Goal: Information Seeking & Learning: Learn about a topic

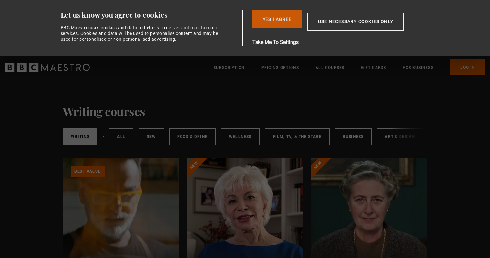
drag, startPoint x: 0, startPoint y: 0, endPoint x: 274, endPoint y: 22, distance: 275.0
click at [274, 22] on button "Yes I Agree" at bounding box center [277, 19] width 50 height 18
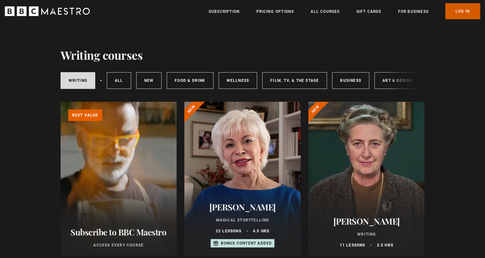
click at [462, 10] on link "Log In" at bounding box center [462, 11] width 35 height 16
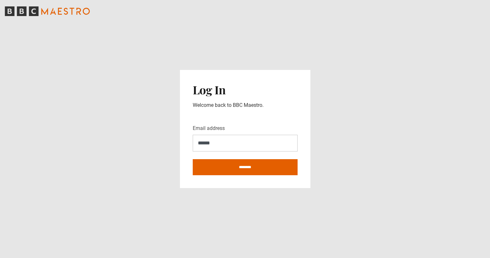
type input "**********"
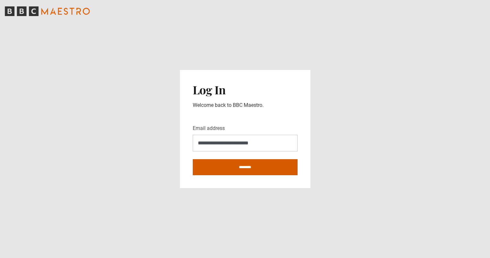
click at [235, 168] on input "********" at bounding box center [245, 167] width 105 height 16
type input "**********"
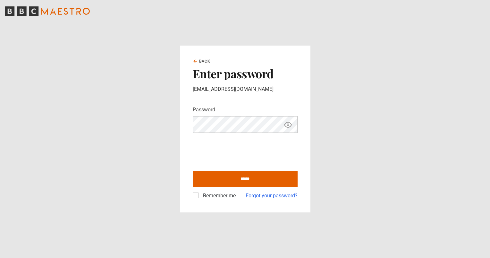
click at [193, 171] on input "******" at bounding box center [245, 179] width 105 height 16
type input "**********"
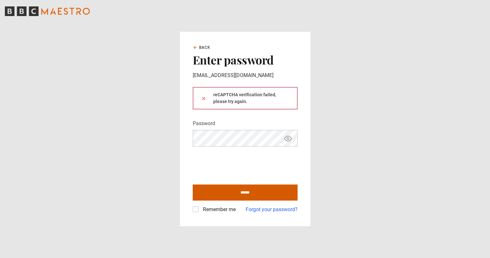
click at [237, 190] on input "******" at bounding box center [245, 192] width 105 height 16
type input "**********"
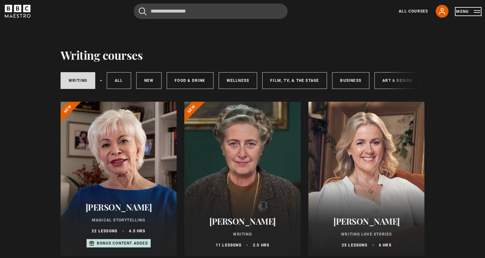
click at [475, 10] on button "Menu" at bounding box center [468, 11] width 24 height 6
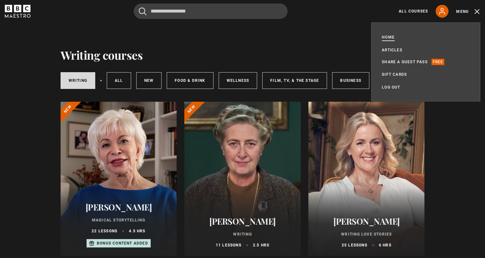
click at [385, 37] on link "Home" at bounding box center [388, 37] width 13 height 6
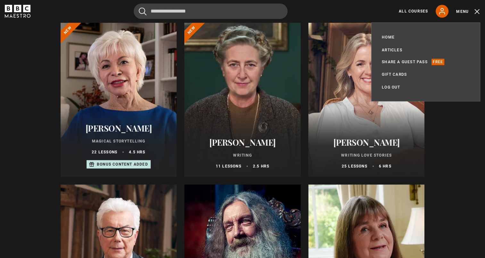
scroll to position [96, 0]
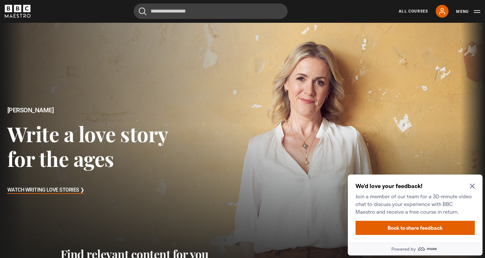
click at [472, 185] on icon "Close Maze Prompt" at bounding box center [472, 186] width 5 height 5
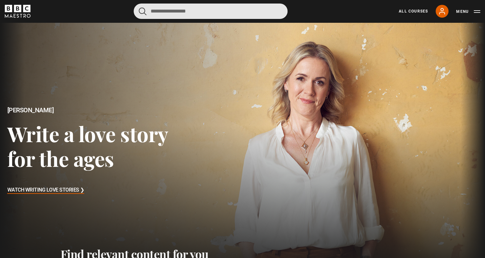
click at [174, 12] on input "Search" at bounding box center [211, 11] width 154 height 15
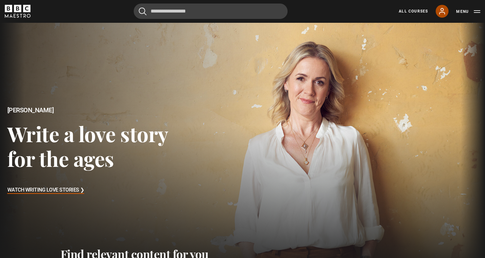
click at [438, 13] on link "My Account" at bounding box center [442, 11] width 13 height 13
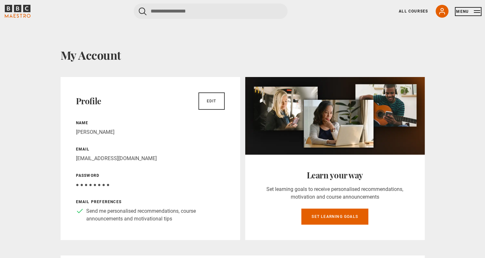
click at [463, 11] on button "Menu" at bounding box center [468, 11] width 24 height 6
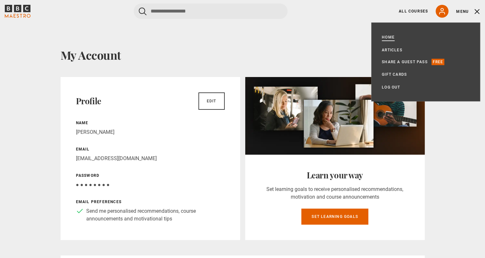
click at [390, 35] on link "Home" at bounding box center [388, 37] width 13 height 6
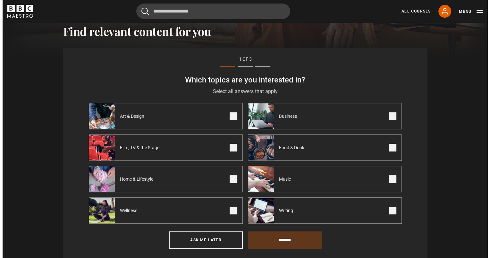
scroll to position [223, 0]
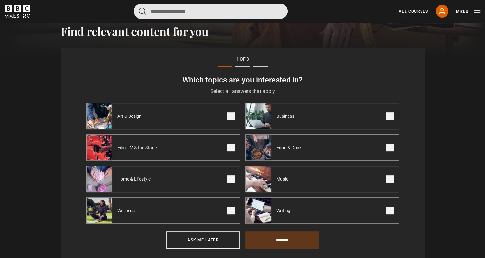
click at [173, 12] on input "Search" at bounding box center [211, 11] width 154 height 15
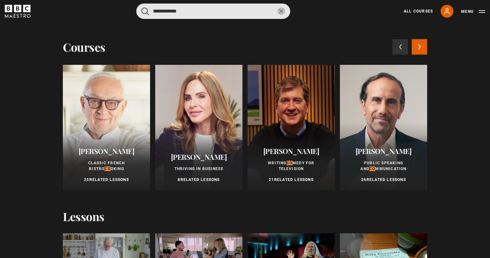
type input "**********"
click at [141, 7] on button "submit" at bounding box center [145, 11] width 8 height 8
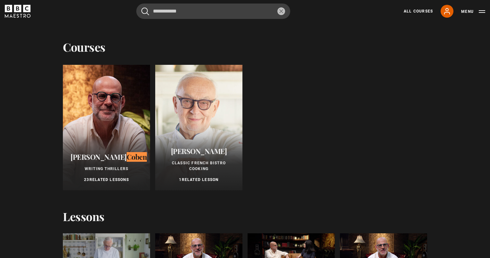
click at [127, 160] on mark "Coben" at bounding box center [137, 157] width 21 height 10
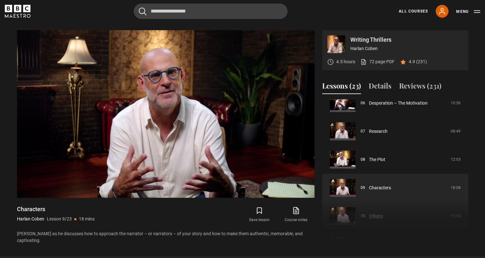
scroll to position [194, 0]
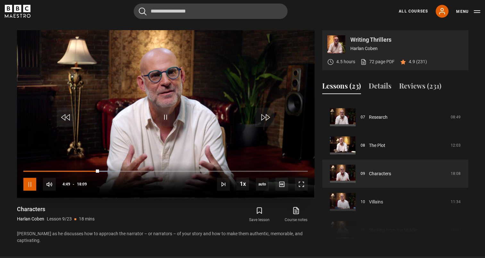
click at [25, 179] on span "Video Player" at bounding box center [29, 184] width 13 height 13
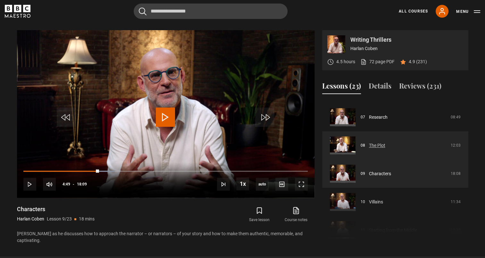
scroll to position [0, 0]
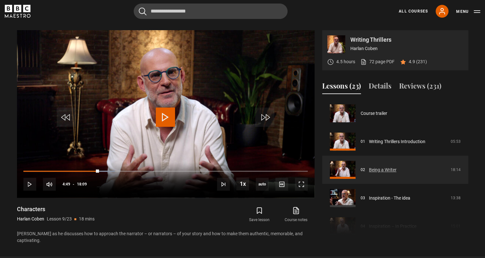
click at [381, 166] on link "Being a Writer" at bounding box center [383, 169] width 28 height 7
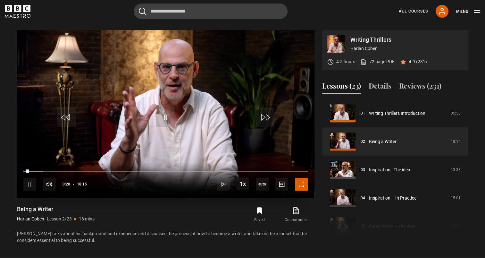
click at [295, 181] on span "Video Player" at bounding box center [301, 184] width 13 height 13
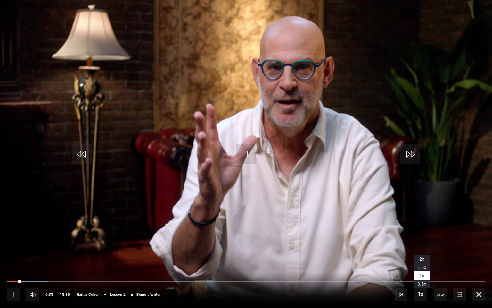
click at [420, 257] on span "1.5x" at bounding box center [422, 267] width 9 height 5
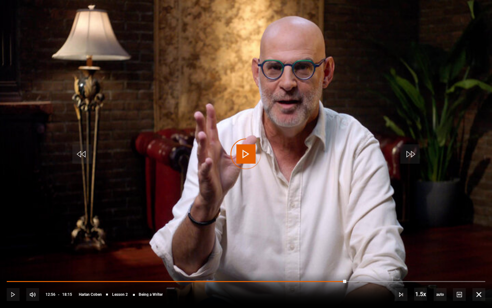
drag, startPoint x: 346, startPoint y: 282, endPoint x: 484, endPoint y: 295, distance: 137.9
click at [484, 257] on div "10s Skip Back 10 seconds Play 10s Skip Forward 10 seconds Loaded : 0.00% 13:04 …" at bounding box center [246, 290] width 492 height 36
drag, startPoint x: 346, startPoint y: 279, endPoint x: 464, endPoint y: 279, distance: 118.0
click at [464, 257] on div "10s Skip Back 10 seconds Pause 10s Skip Forward 10 seconds Loaded : 99.54% 16:4…" at bounding box center [246, 290] width 492 height 36
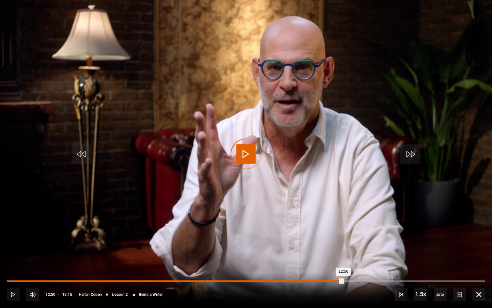
drag, startPoint x: 344, startPoint y: 280, endPoint x: 396, endPoint y: 280, distance: 52.3
click at [396, 257] on div "Loaded : 0.00% 14:47 12:50" at bounding box center [246, 281] width 479 height 2
click at [418, 257] on div "Loaded : 0.00% 15:39 15:39" at bounding box center [246, 281] width 479 height 2
click at [468, 257] on div "Loaded : 0.00% 17:33 17:35" at bounding box center [246, 281] width 479 height 2
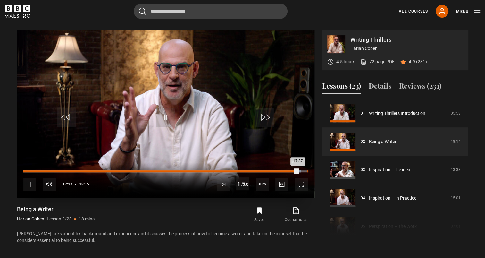
click at [307, 170] on div "Loaded : 97.72% 18:15 17:37" at bounding box center [165, 171] width 284 height 2
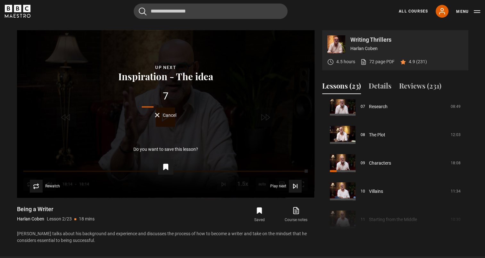
scroll to position [221, 0]
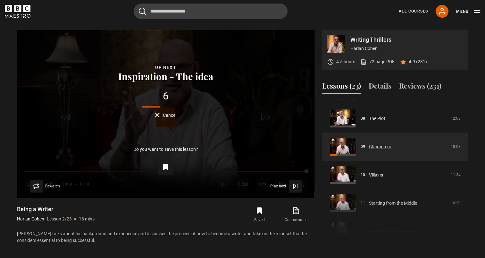
click at [379, 146] on link "Characters" at bounding box center [380, 146] width 22 height 7
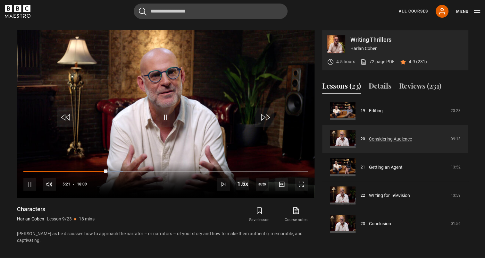
scroll to position [507, 0]
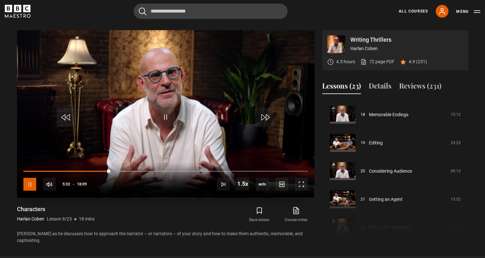
click at [29, 180] on span "Video Player" at bounding box center [29, 184] width 13 height 13
click at [31, 179] on span "Video Player" at bounding box center [29, 184] width 13 height 13
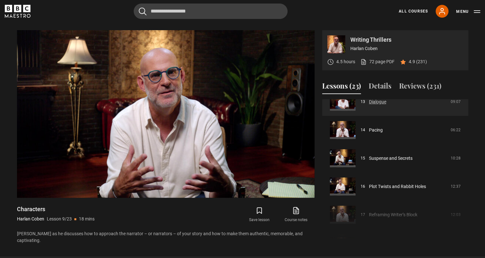
scroll to position [410, 0]
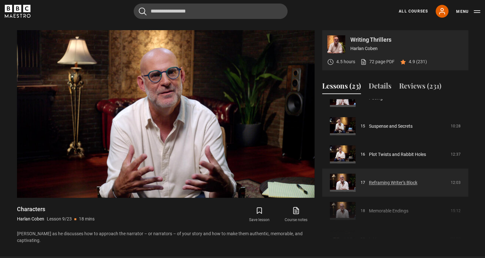
click at [386, 179] on link "Reframing Writer’s Block" at bounding box center [393, 182] width 48 height 7
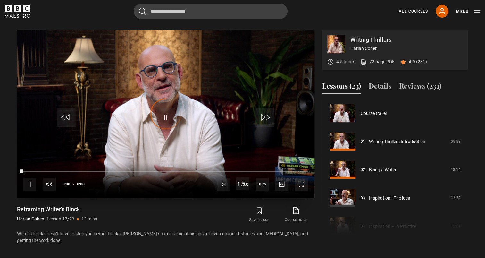
scroll to position [451, 0]
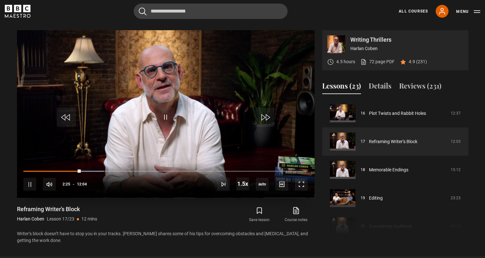
click at [68, 167] on div "10s Skip Back 10 seconds Pause 10s Skip Forward 10 seconds Loaded : 28.31% 01:5…" at bounding box center [166, 180] width 298 height 36
click at [65, 170] on div "01:47" at bounding box center [65, 171] width 1 height 2
click at [239, 162] on li "1x" at bounding box center [243, 165] width 15 height 8
click at [258, 206] on icon "submit" at bounding box center [260, 210] width 8 height 8
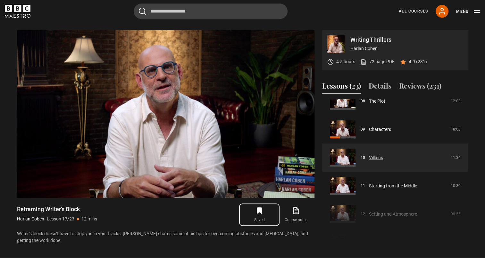
scroll to position [227, 0]
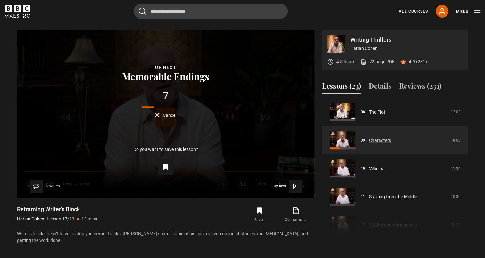
click at [371, 137] on link "Characters" at bounding box center [380, 140] width 22 height 7
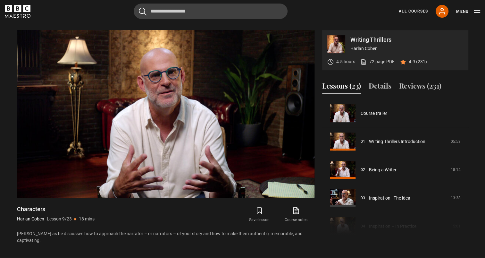
scroll to position [226, 0]
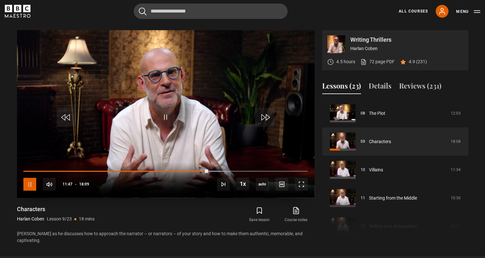
click at [29, 181] on span "Video Player" at bounding box center [29, 184] width 13 height 13
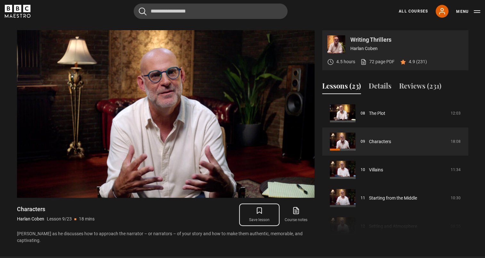
click at [259, 206] on icon "submit" at bounding box center [260, 210] width 8 height 8
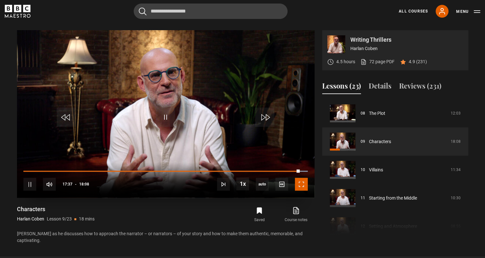
click at [304, 181] on span "Video Player" at bounding box center [301, 184] width 13 height 13
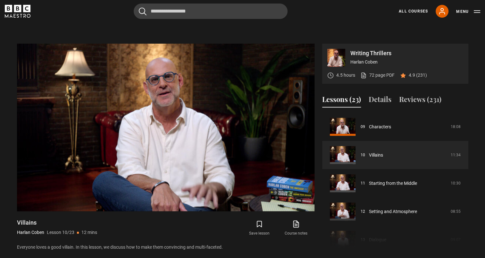
scroll to position [247, 0]
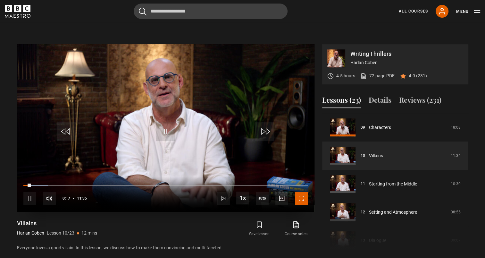
drag, startPoint x: 301, startPoint y: 196, endPoint x: 303, endPoint y: 229, distance: 33.4
click at [301, 196] on span "Video Player" at bounding box center [301, 198] width 13 height 13
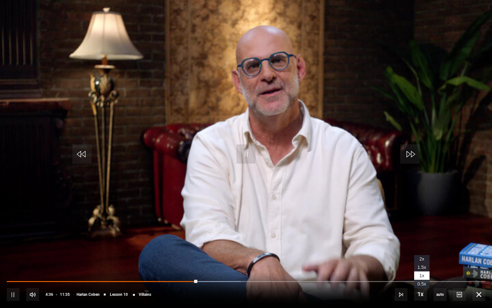
click at [421, 257] on span "1.5x" at bounding box center [422, 267] width 9 height 5
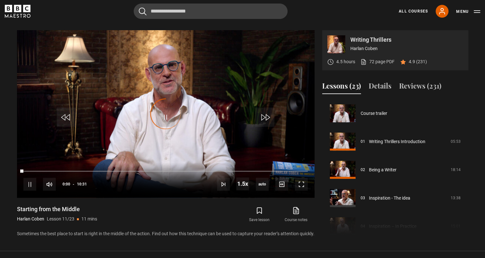
scroll to position [282, 0]
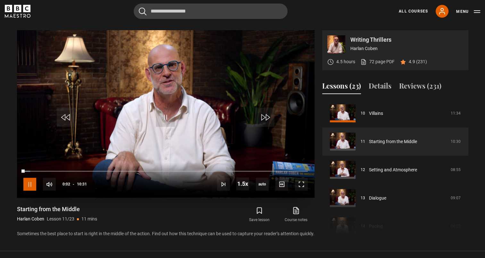
click at [29, 179] on span "Video Player" at bounding box center [29, 184] width 13 height 13
